Goal: Transaction & Acquisition: Purchase product/service

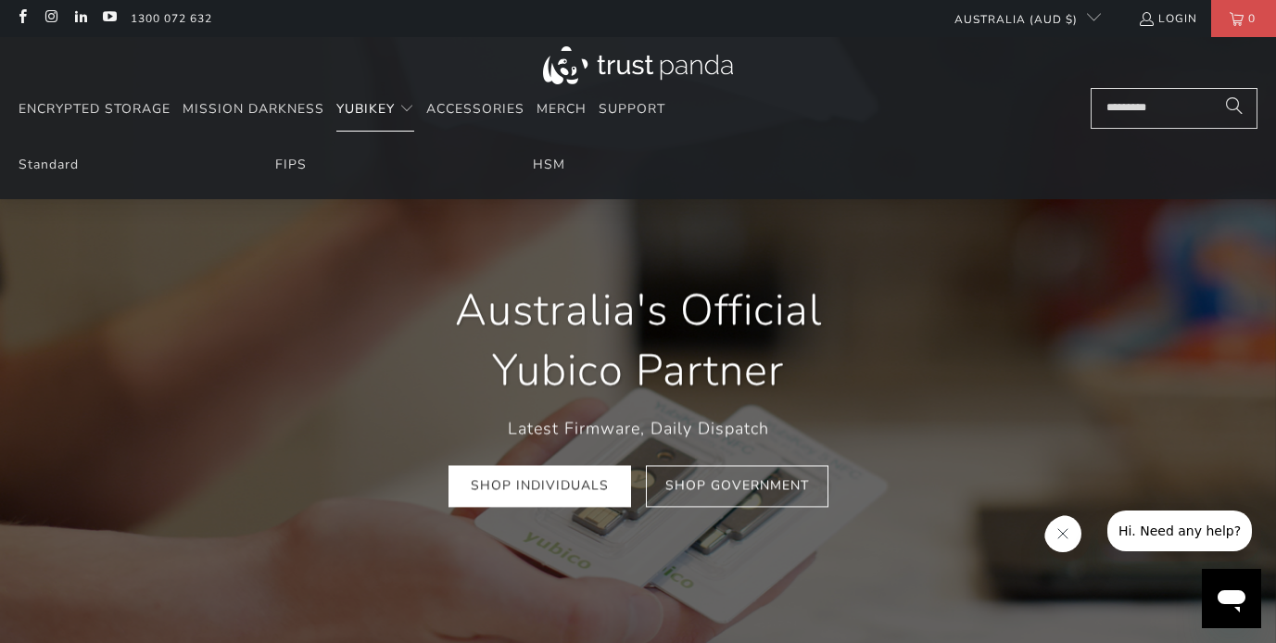
click at [379, 115] on span "YubiKey" at bounding box center [365, 109] width 58 height 18
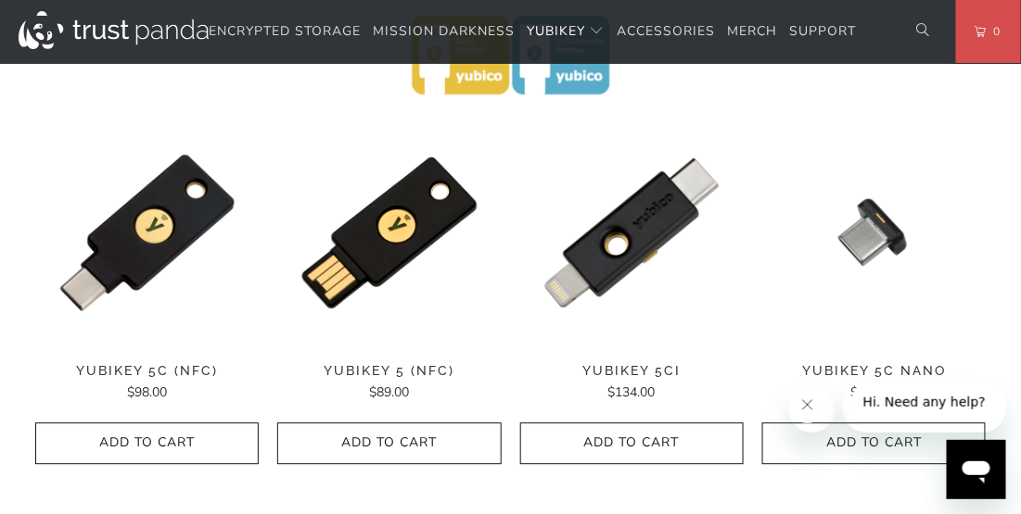
scroll to position [895, 0]
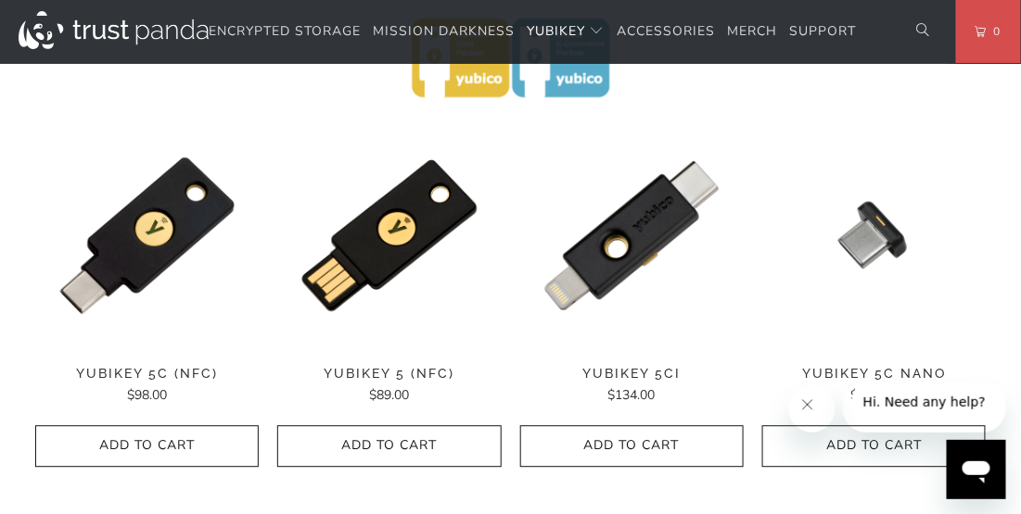
click at [162, 272] on div "**********" at bounding box center [146, 338] width 223 height 430
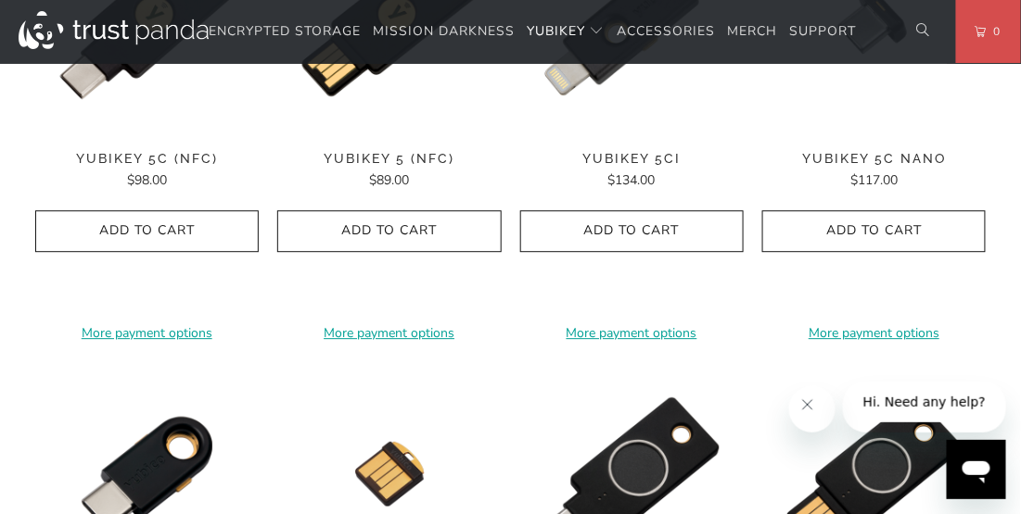
scroll to position [1116, 0]
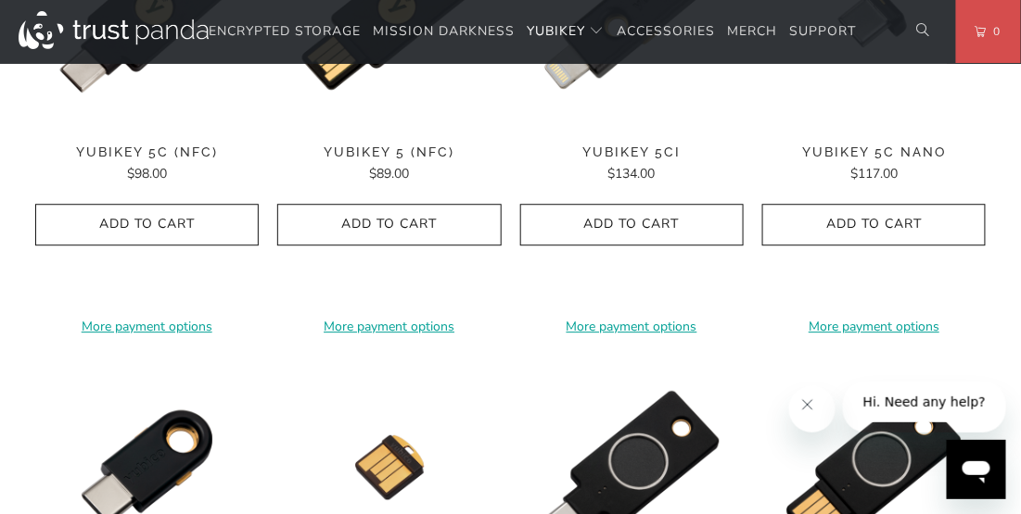
click at [151, 178] on span "$98.00" at bounding box center [147, 174] width 40 height 18
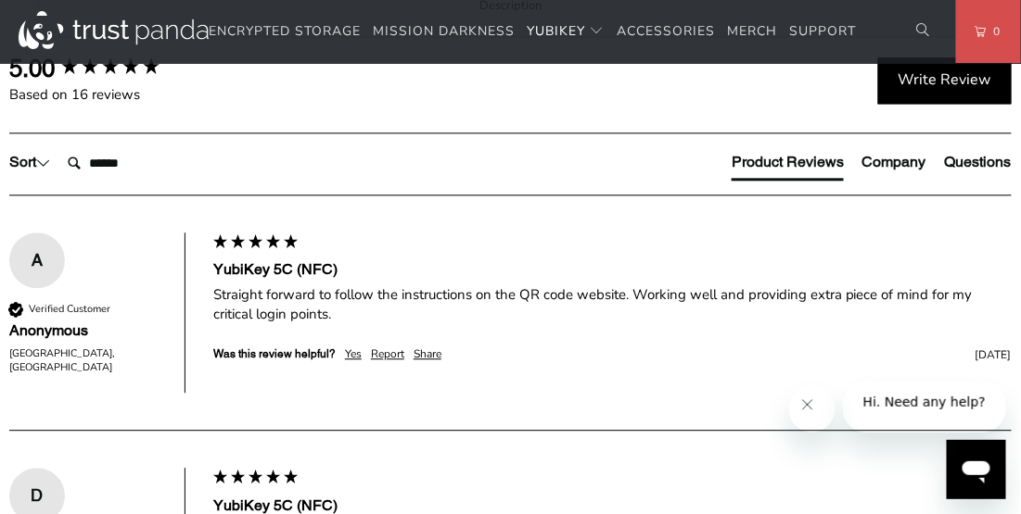
scroll to position [954, 0]
